Goal: Entertainment & Leisure: Consume media (video, audio)

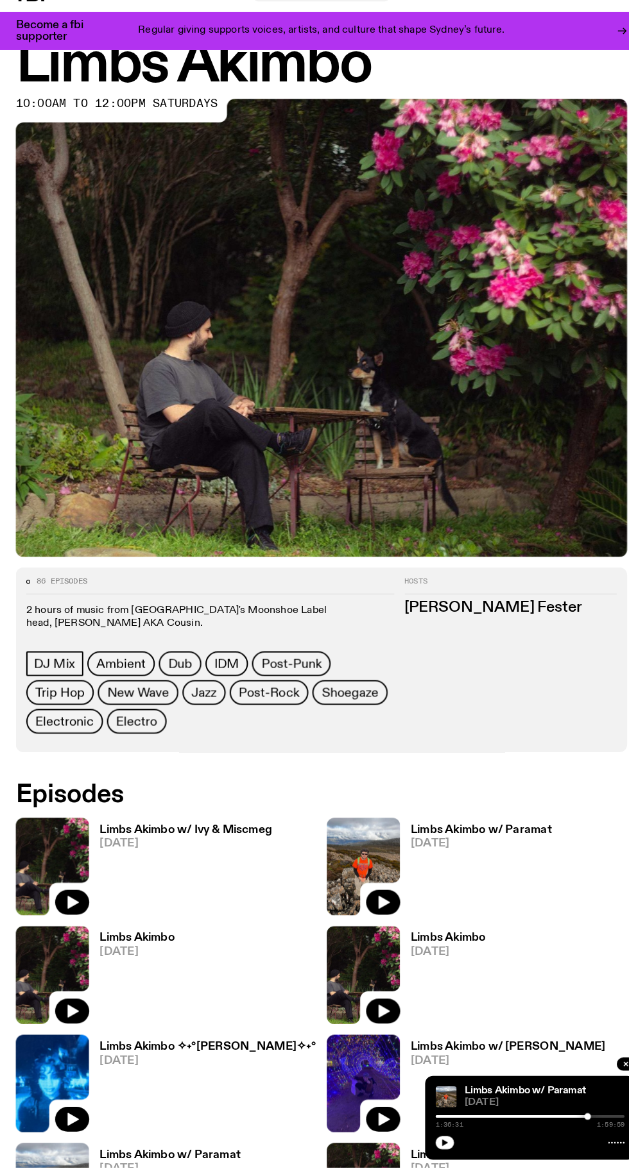
scroll to position [47, 0]
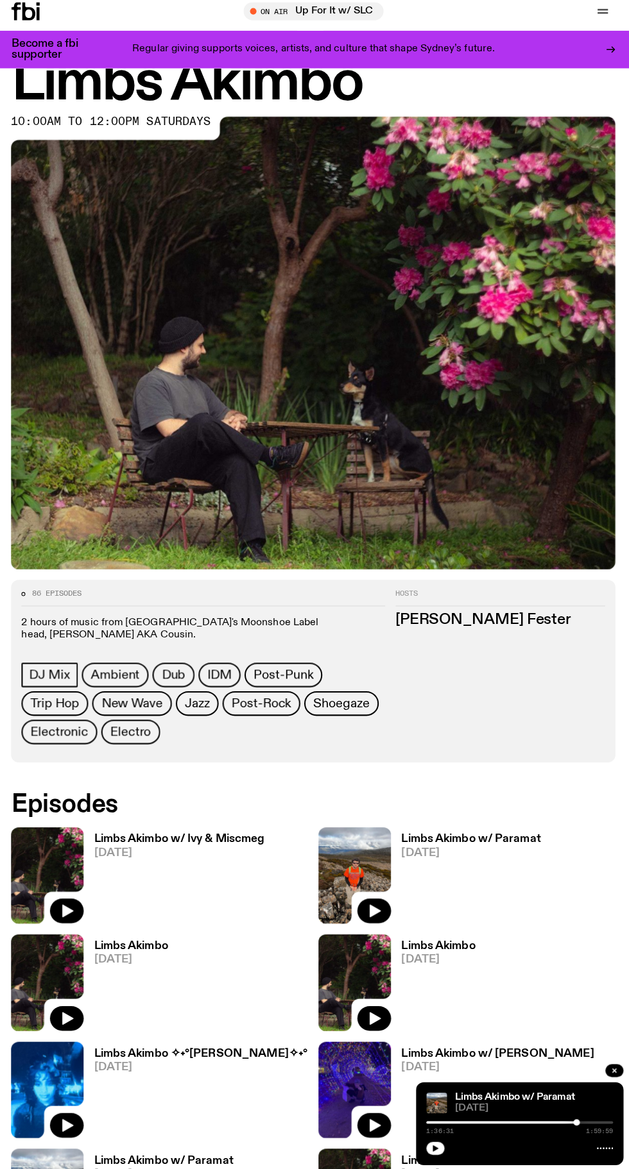
click at [216, 854] on span "[DATE]" at bounding box center [181, 852] width 169 height 11
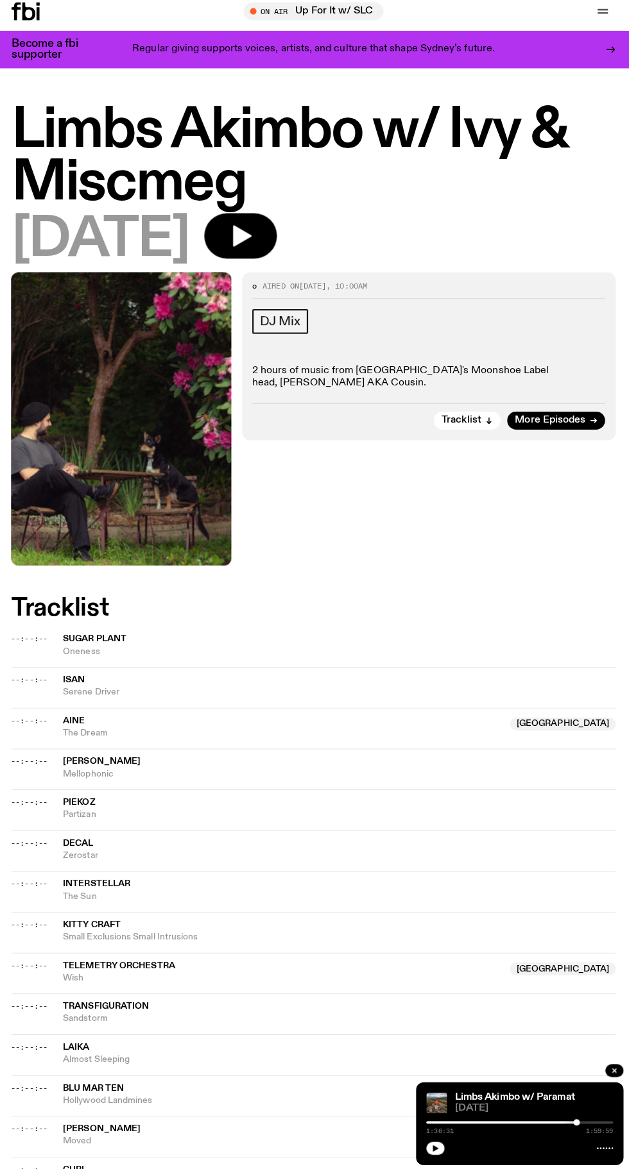
click at [253, 242] on icon "button" at bounding box center [244, 242] width 19 height 21
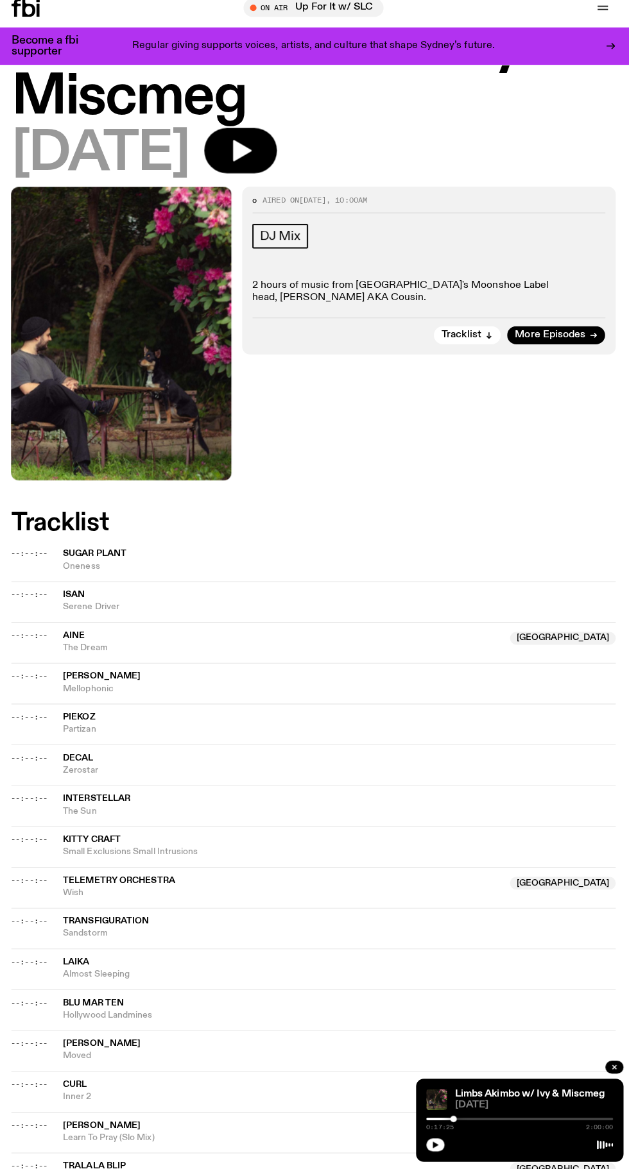
scroll to position [82, 0]
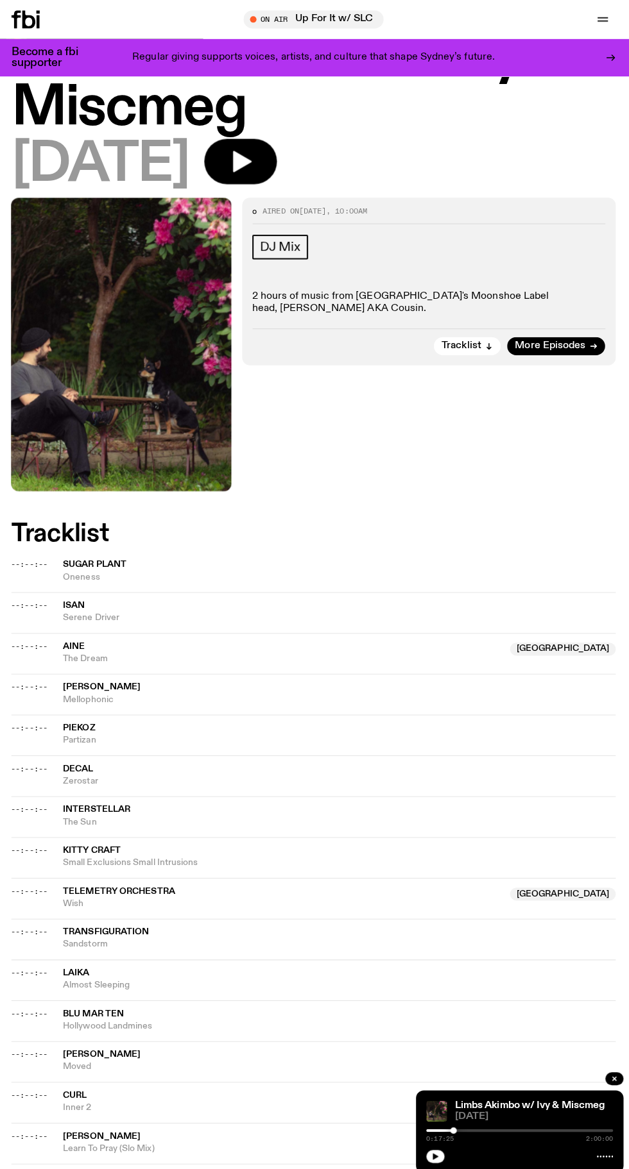
click at [255, 161] on icon "button" at bounding box center [243, 160] width 26 height 26
click at [253, 160] on icon "button" at bounding box center [244, 159] width 19 height 21
click at [255, 166] on icon "button" at bounding box center [243, 160] width 26 height 26
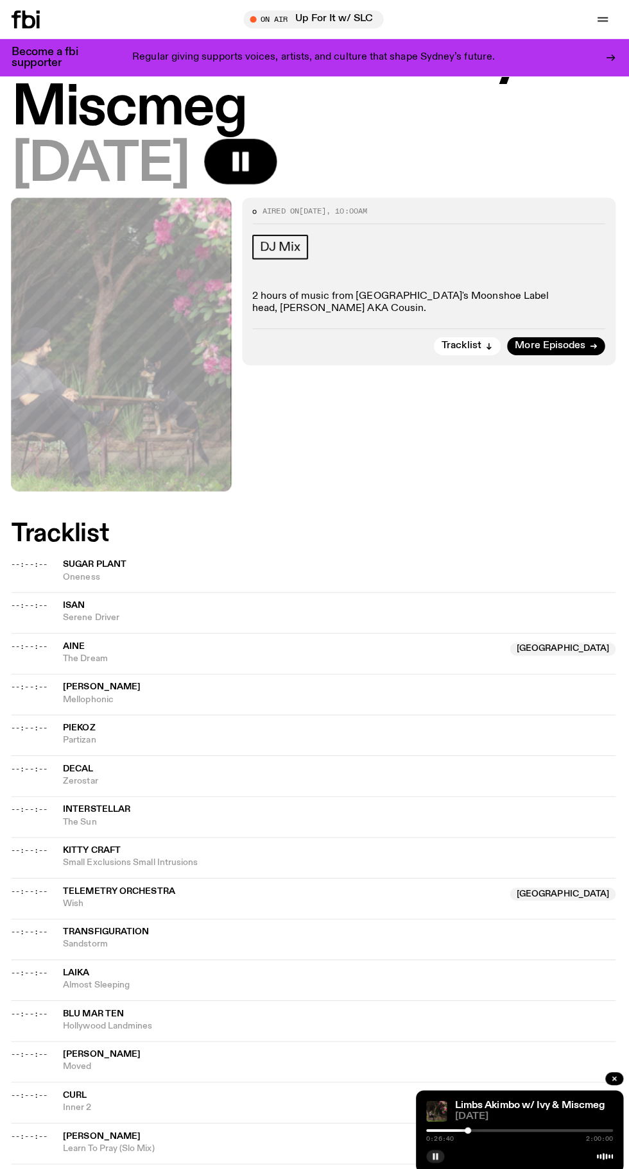
click at [508, 1119] on div at bounding box center [518, 1119] width 185 height 3
